Goal: Task Accomplishment & Management: Manage account settings

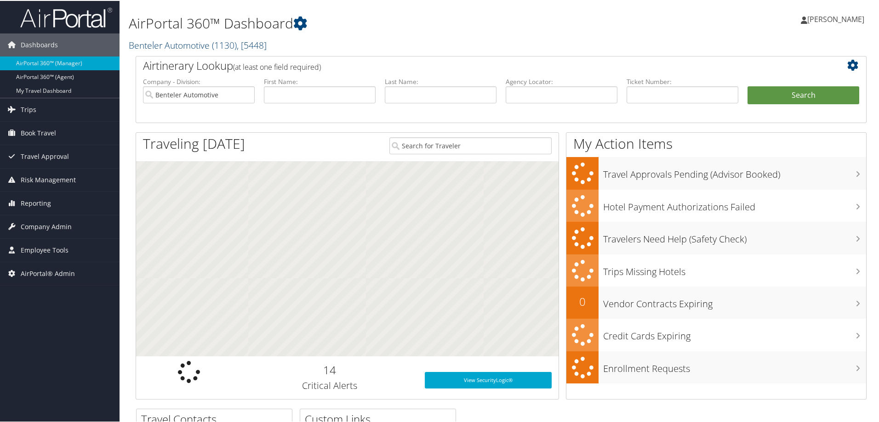
click at [161, 41] on link "Benteler Automotive ( 1130 ) , [ 5448 ]" at bounding box center [198, 44] width 138 height 12
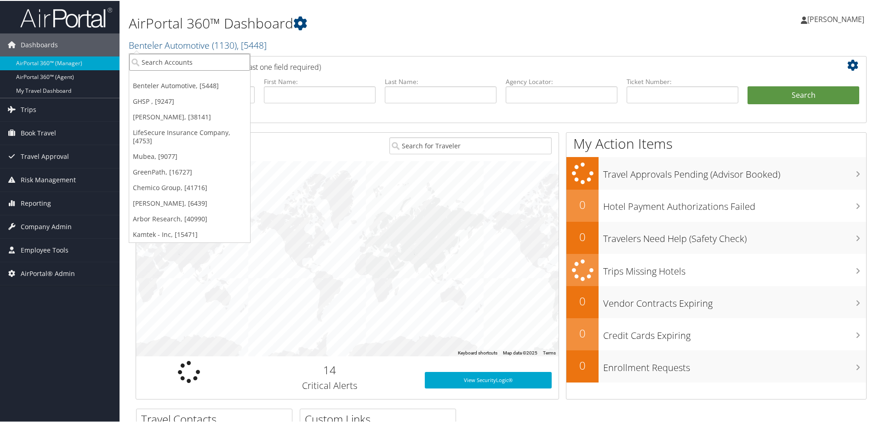
click at [163, 59] on input "search" at bounding box center [189, 61] width 121 height 17
type input "huntsman"
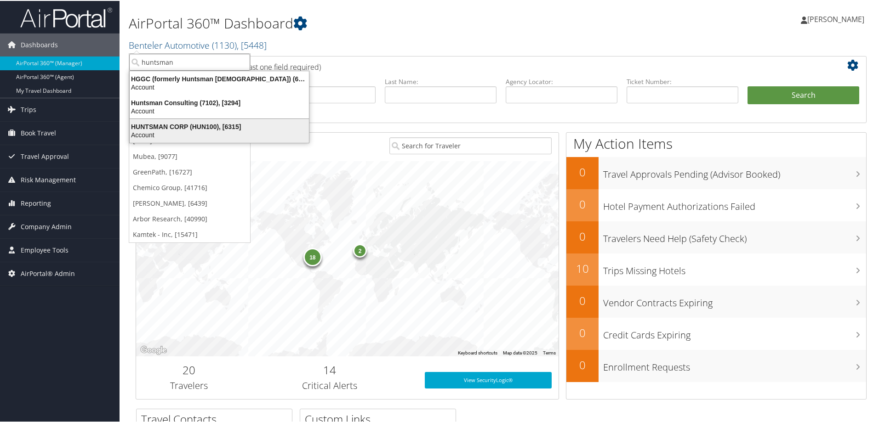
click at [186, 128] on div "HUNTSMAN CORP (HUN100), [6315]" at bounding box center [219, 126] width 190 height 8
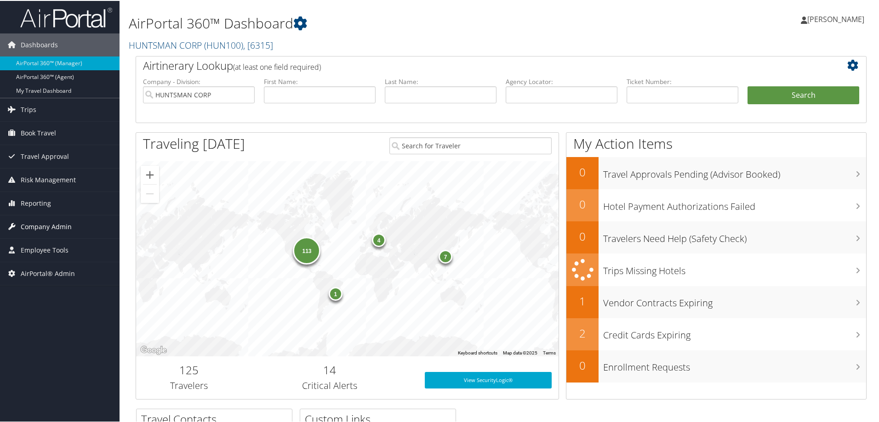
click at [34, 224] on span "Company Admin" at bounding box center [46, 226] width 51 height 23
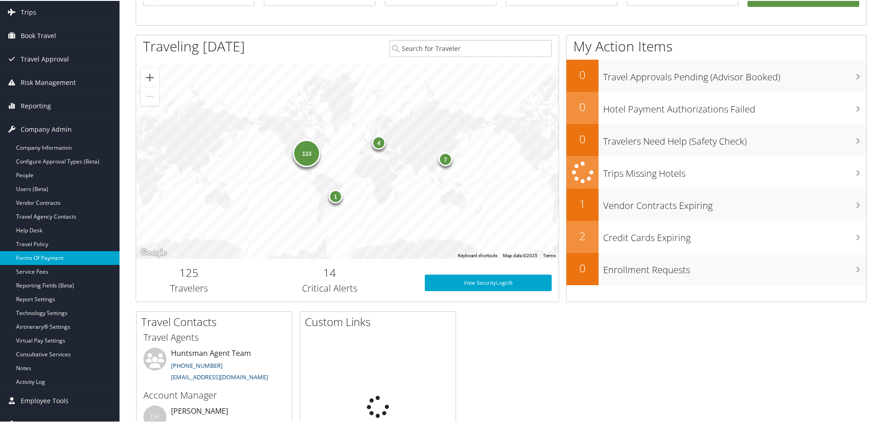
scroll to position [123, 0]
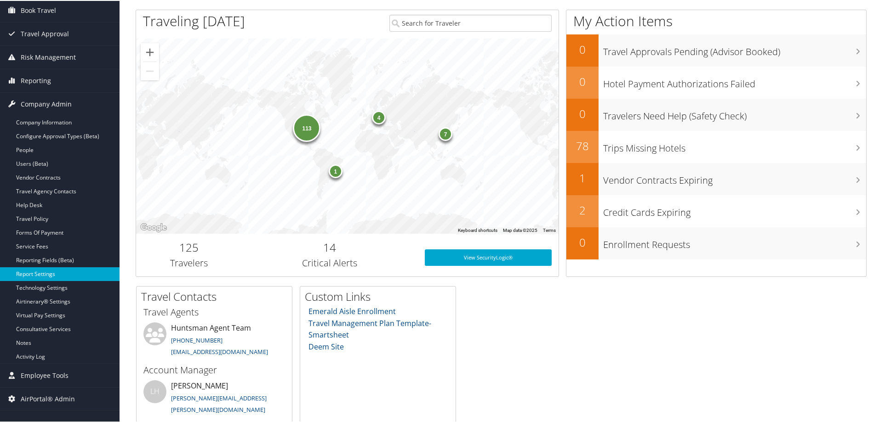
click at [36, 270] on link "Report Settings" at bounding box center [59, 274] width 119 height 14
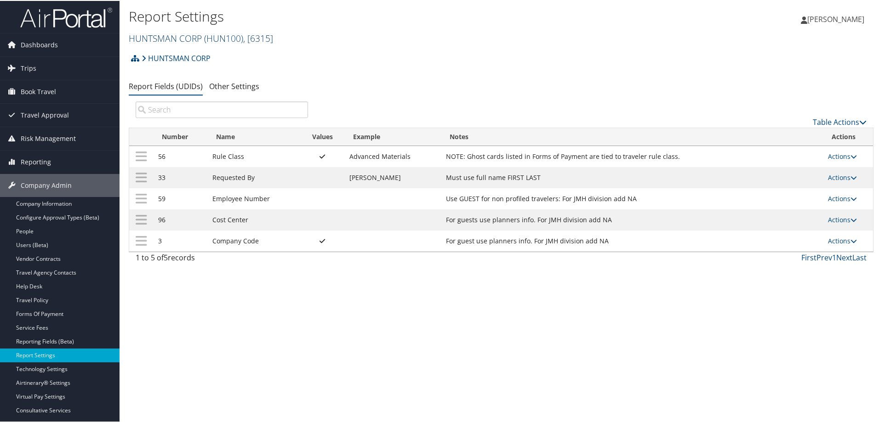
click at [179, 38] on link "HUNTSMAN CORP ( HUN100 ) , [ 6315 ]" at bounding box center [201, 37] width 144 height 12
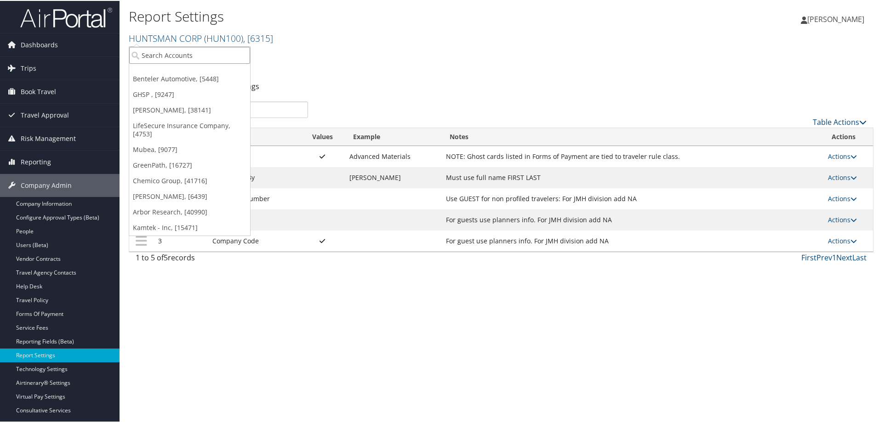
click at [167, 56] on input "search" at bounding box center [189, 54] width 121 height 17
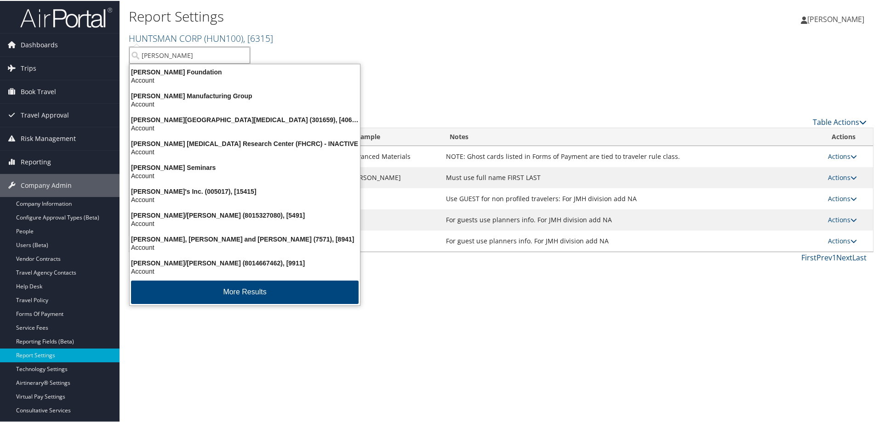
type input "fred hutch"
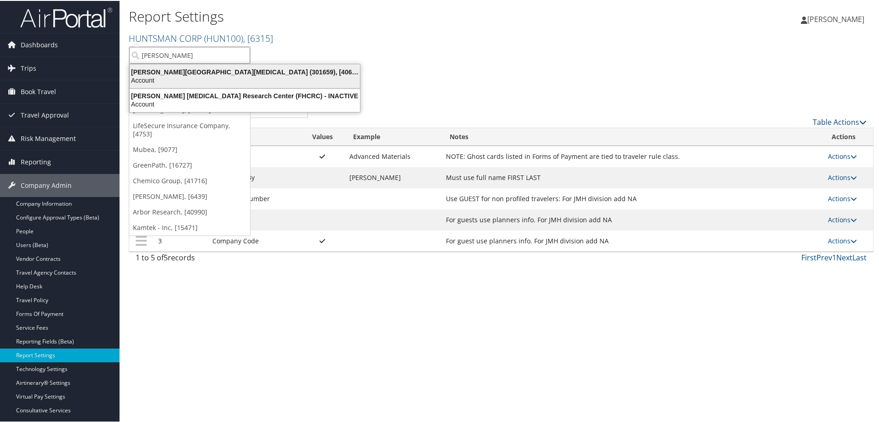
click at [172, 80] on div "Account" at bounding box center [244, 79] width 241 height 8
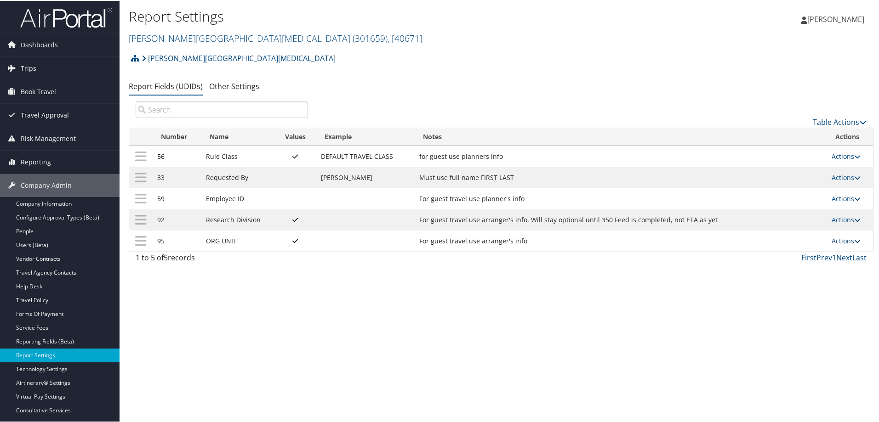
click at [837, 243] on link "Actions" at bounding box center [845, 240] width 29 height 9
click at [790, 251] on link "Update Report Field Values" at bounding box center [806, 254] width 99 height 16
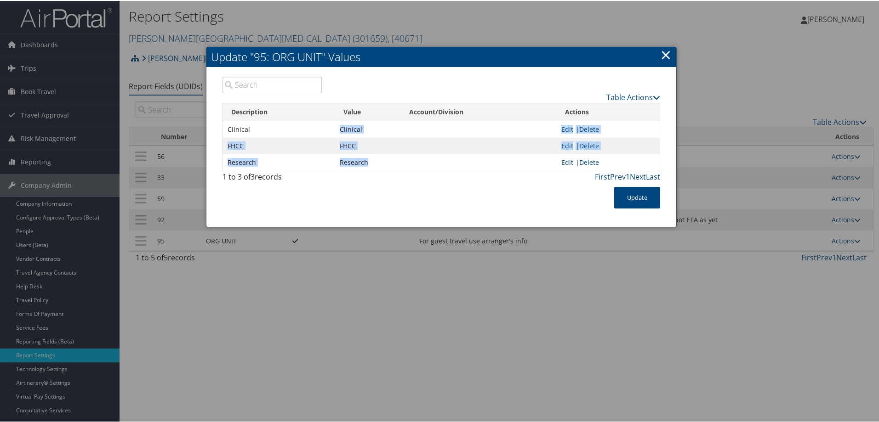
drag, startPoint x: 338, startPoint y: 129, endPoint x: 368, endPoint y: 166, distance: 47.7
click at [368, 166] on tbody "Clinical Clinical Edit | Delete FHCC FHCC Edit | Delete Research Research Edit …" at bounding box center [441, 145] width 437 height 50
click at [346, 162] on td "Research" at bounding box center [368, 161] width 66 height 17
click at [663, 55] on link "×" at bounding box center [665, 54] width 11 height 18
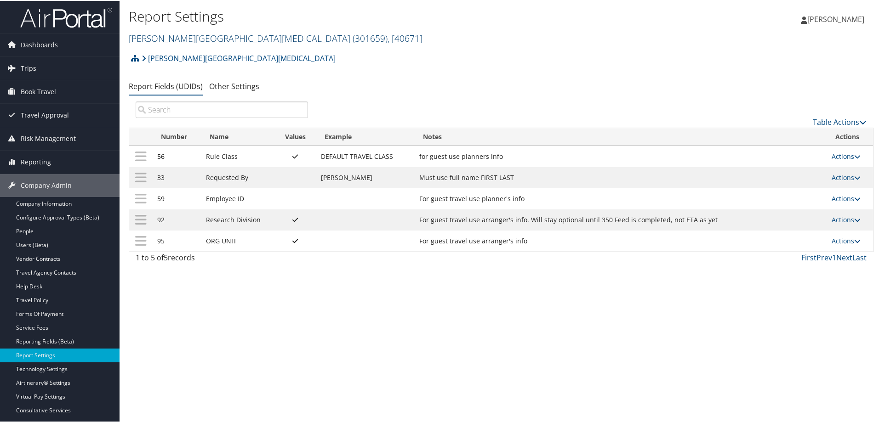
click at [163, 39] on link "[PERSON_NAME][GEOGRAPHIC_DATA][MEDICAL_DATA] ( 301659 ) , [ 40671 ]" at bounding box center [276, 37] width 294 height 12
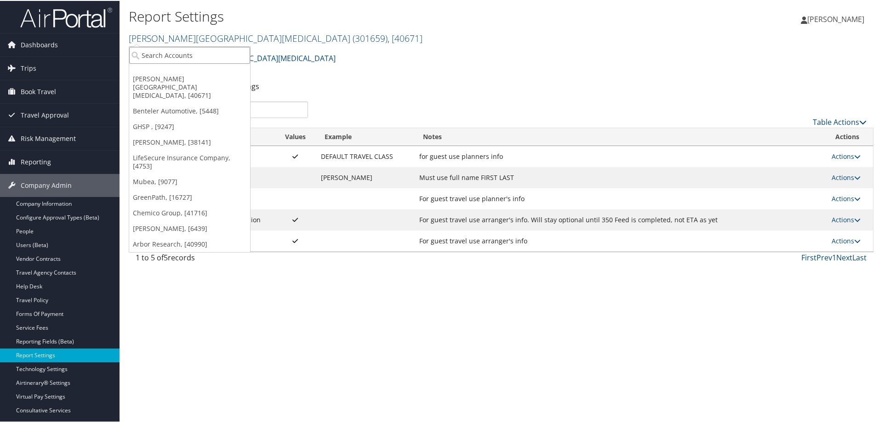
click at [165, 59] on input "search" at bounding box center [189, 54] width 121 height 17
paste input "Clearstead Advisors"
type input "Clearstead Advisors"
